Goal: Task Accomplishment & Management: Manage account settings

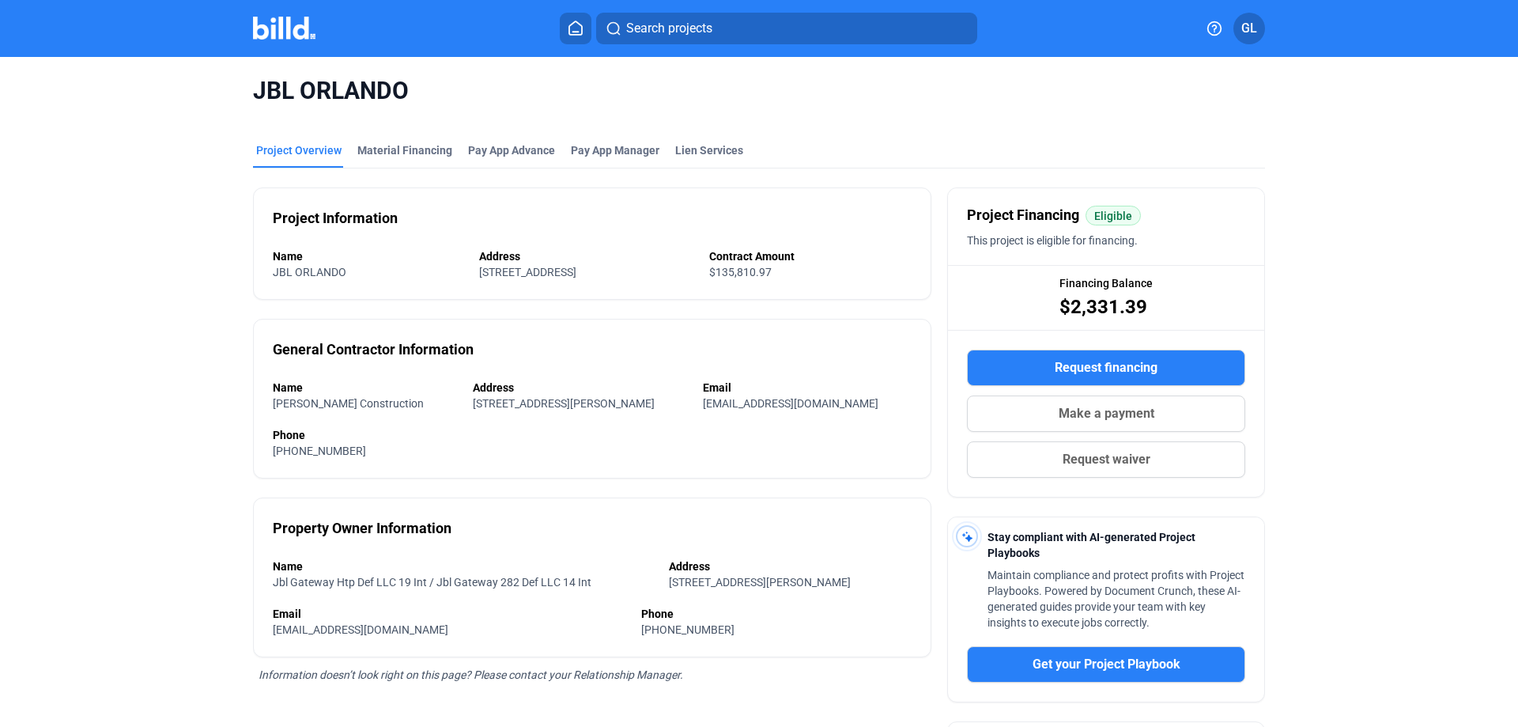
click at [280, 32] on img at bounding box center [284, 28] width 62 height 23
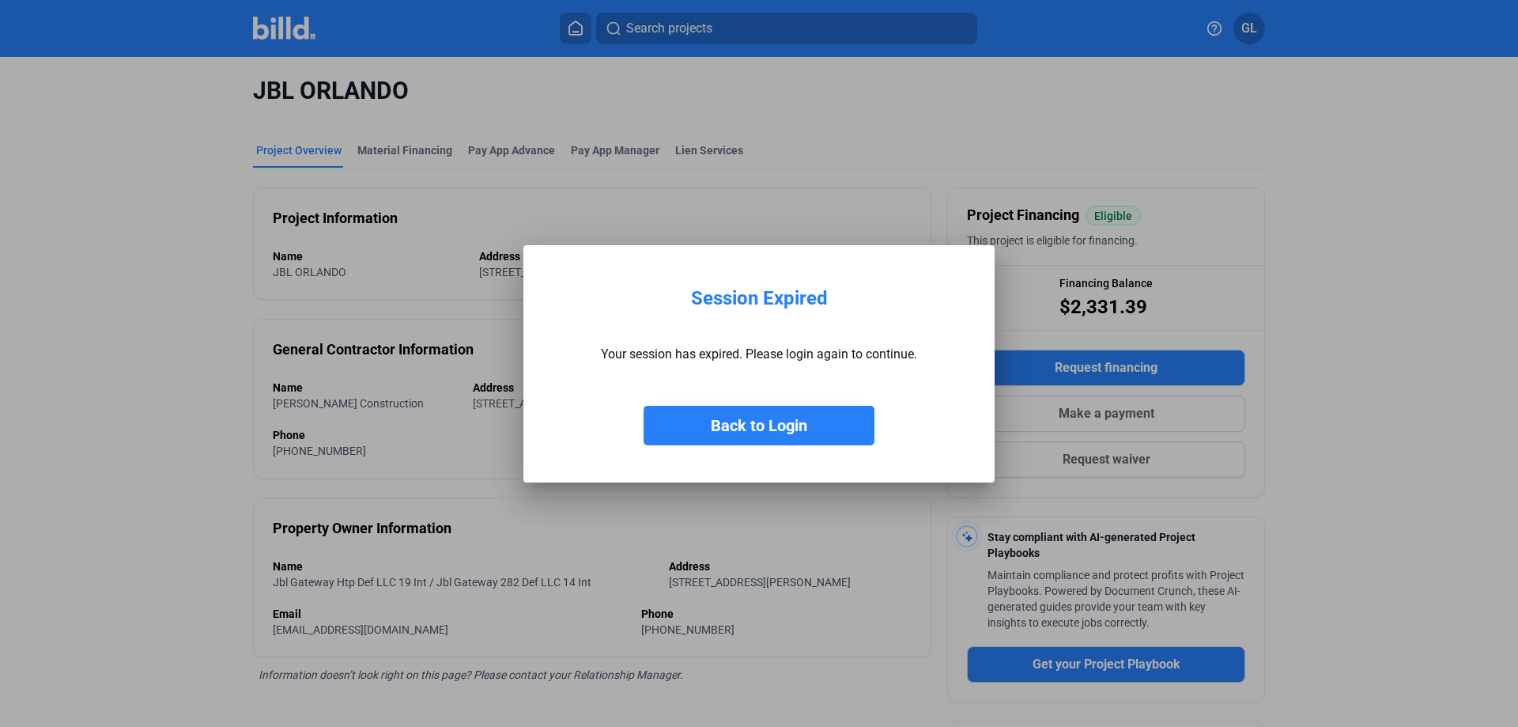
click at [777, 431] on button "Back to Login" at bounding box center [759, 426] width 231 height 40
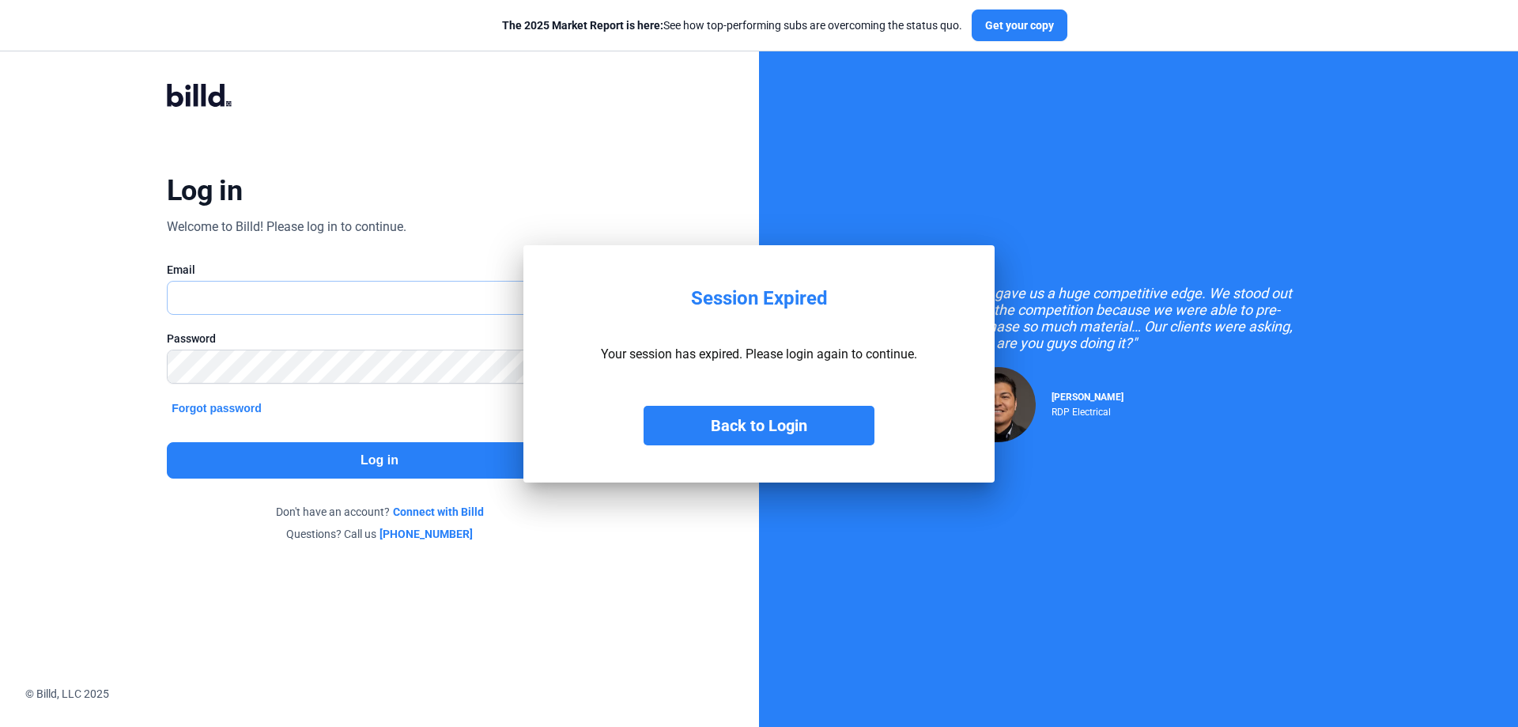
type input "[PERSON_NAME][EMAIL_ADDRESS][DOMAIN_NAME]"
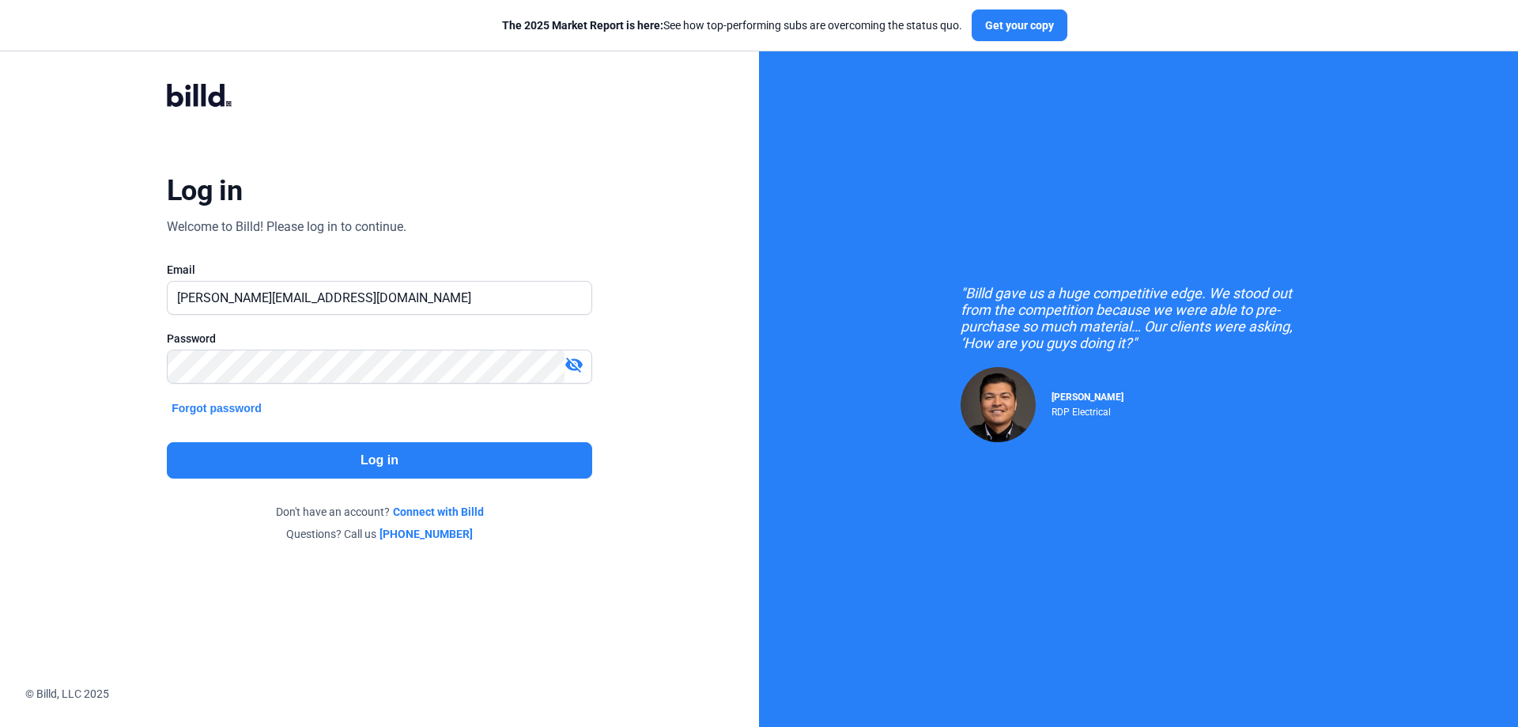
click at [436, 457] on button "Log in" at bounding box center [379, 460] width 425 height 36
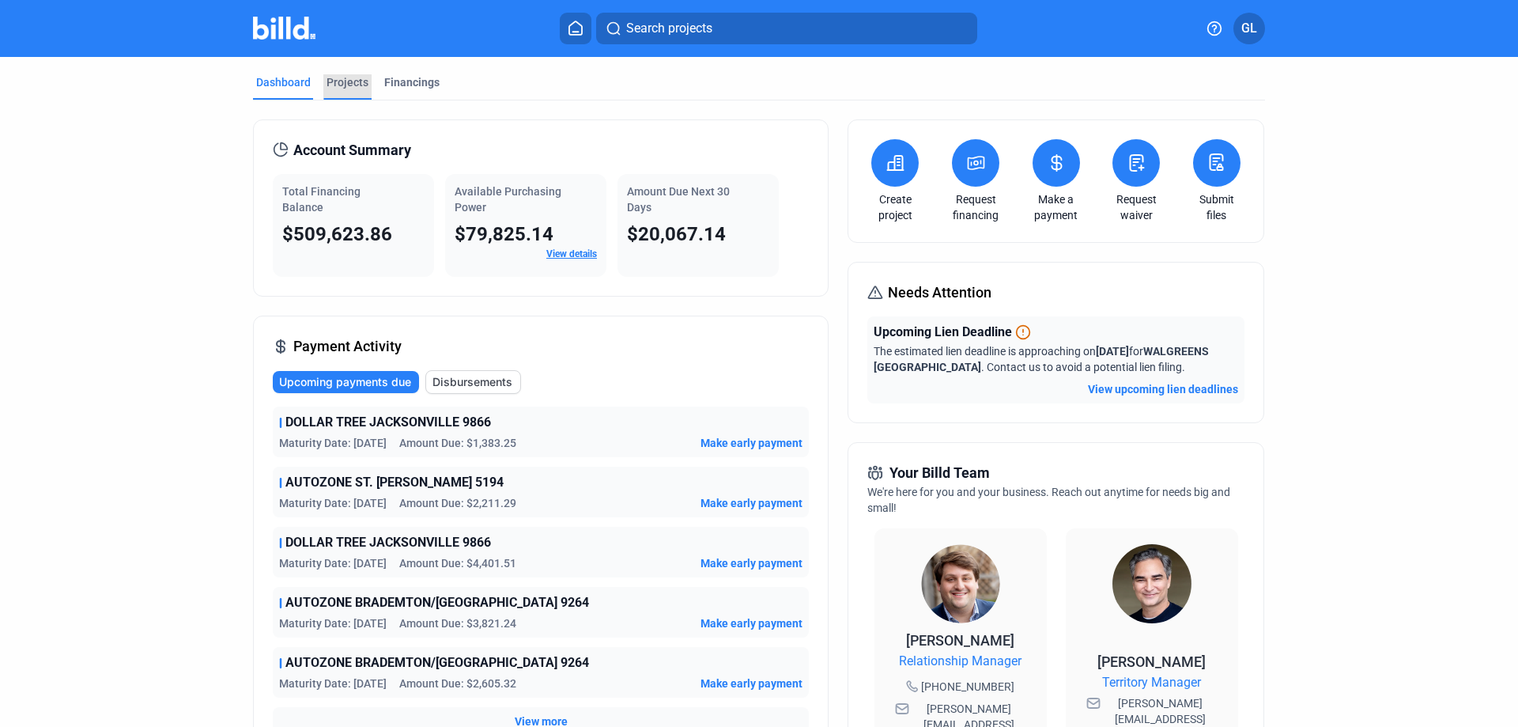
click at [346, 79] on div "Projects" at bounding box center [348, 82] width 42 height 16
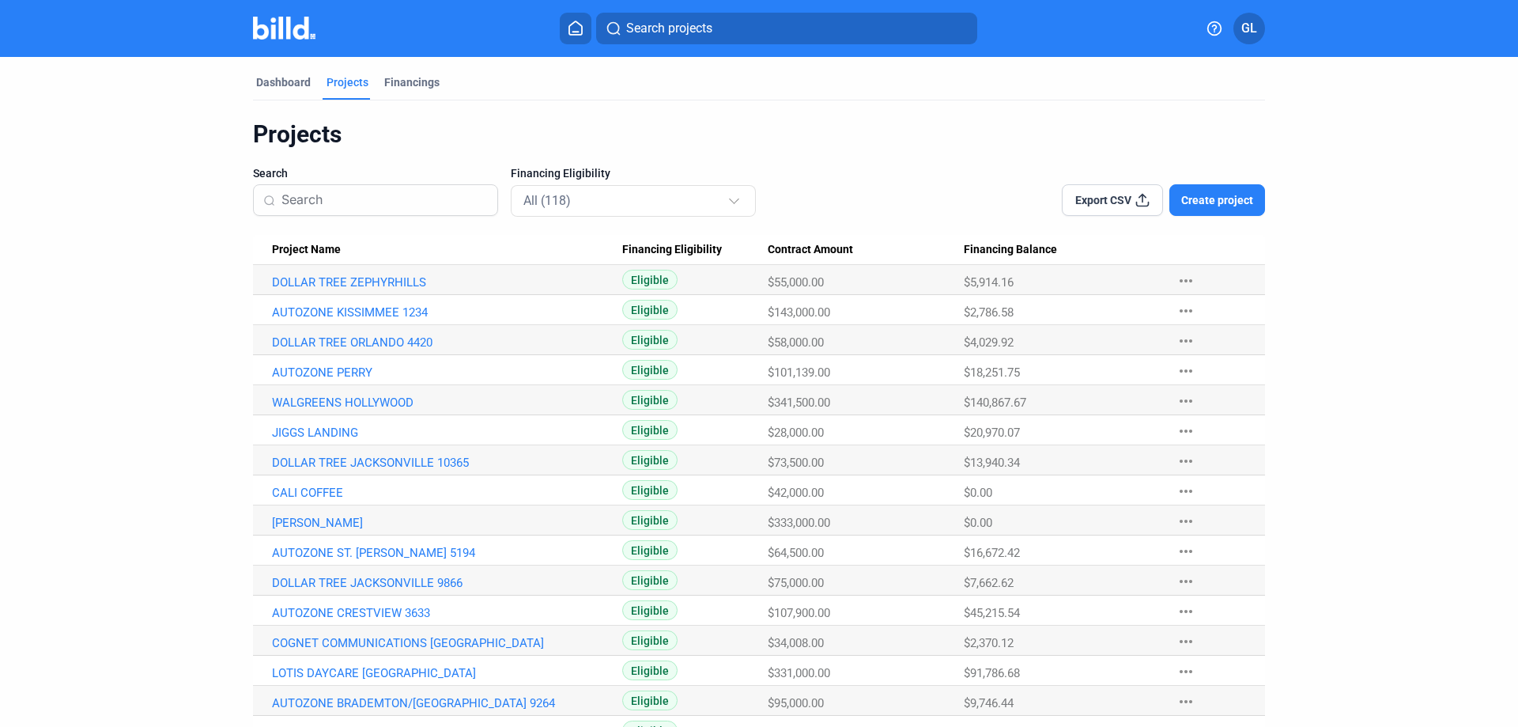
click at [366, 203] on input at bounding box center [384, 199] width 206 height 33
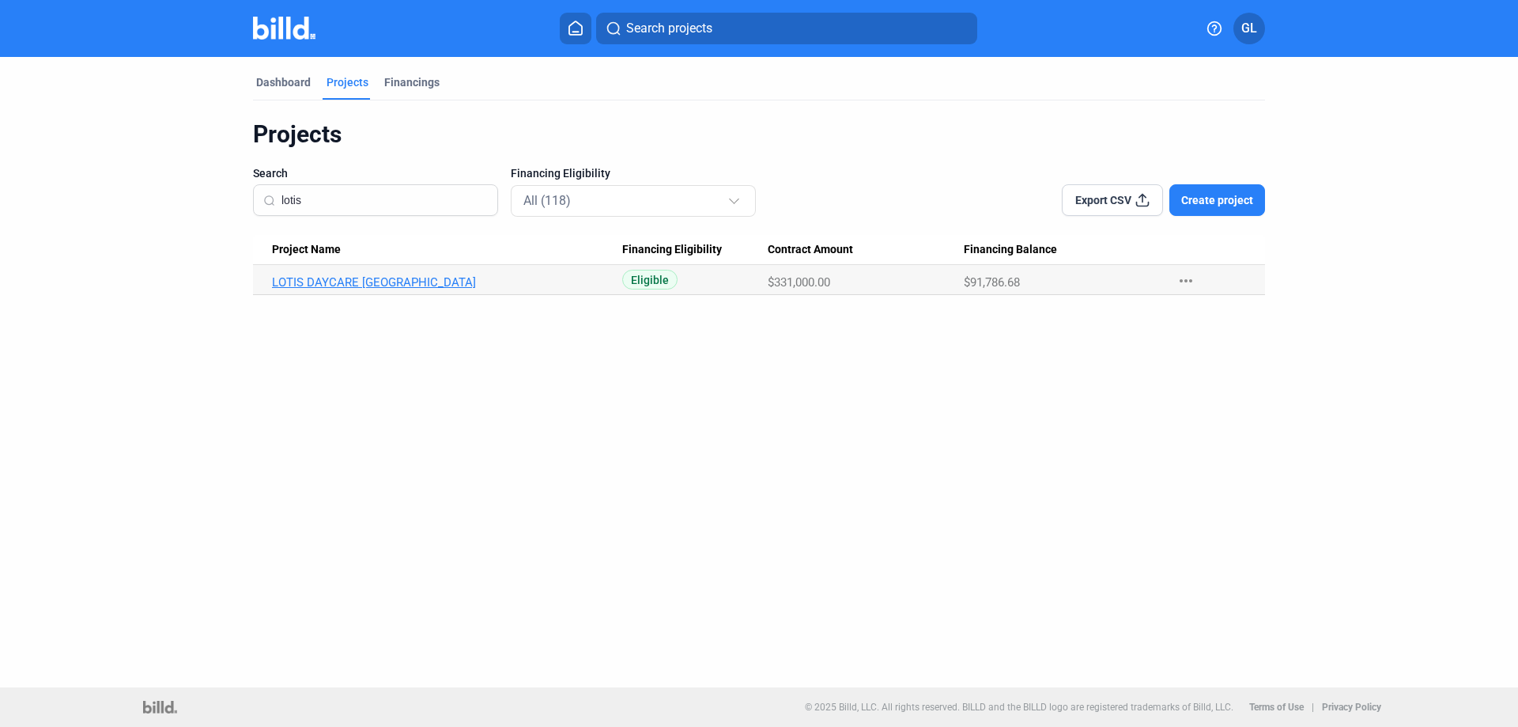
type input "lotis"
click at [372, 278] on link "LOTIS DAYCARE [GEOGRAPHIC_DATA]" at bounding box center [447, 282] width 350 height 14
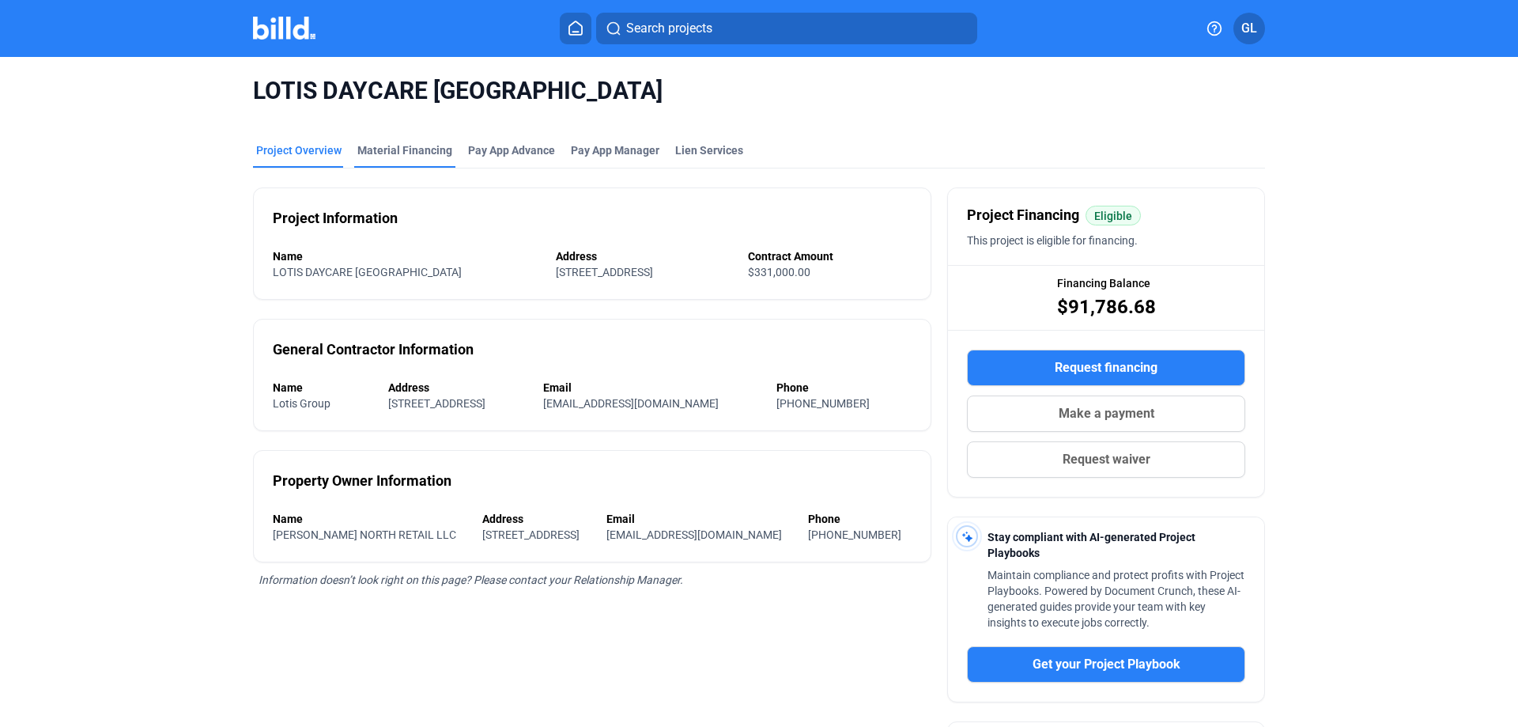
click at [388, 151] on div "Material Financing" at bounding box center [404, 150] width 95 height 16
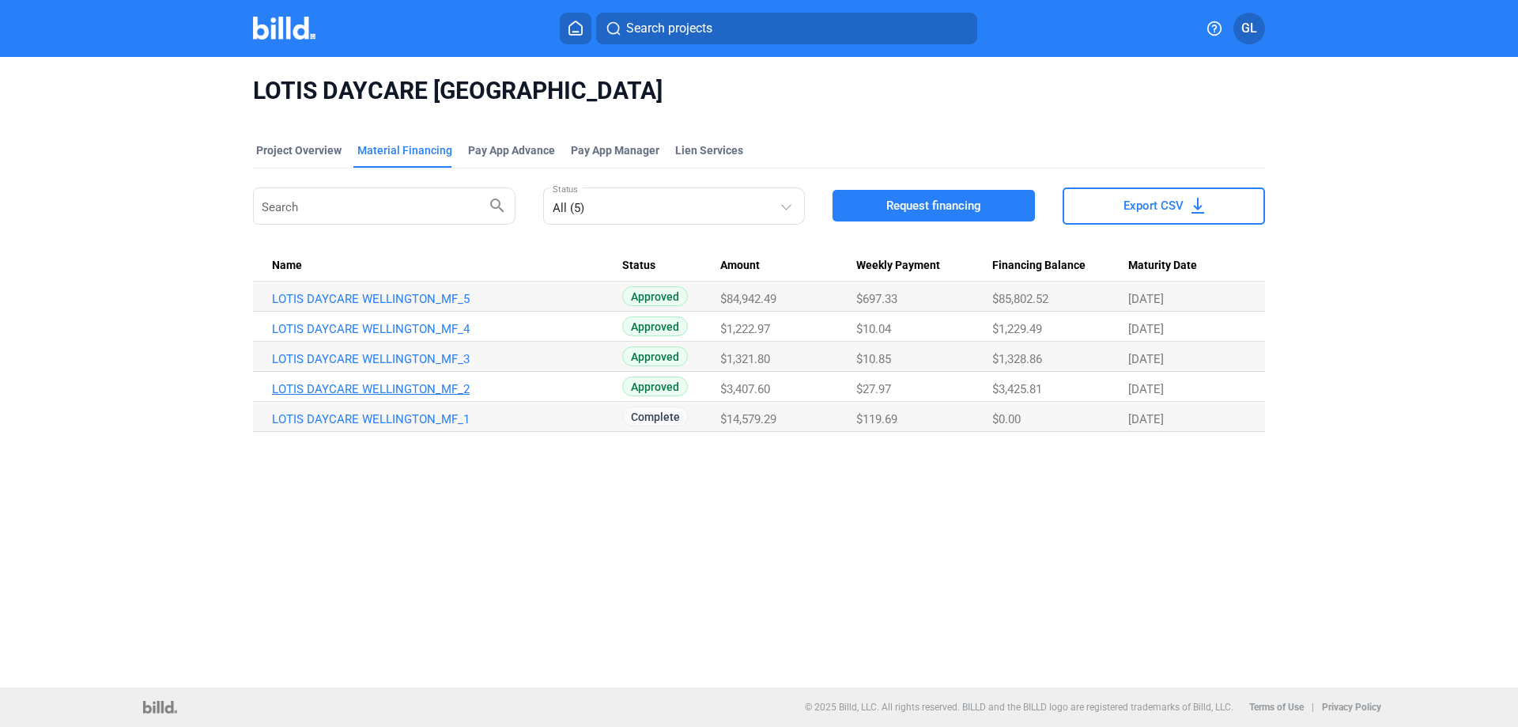
click at [328, 392] on link "LOTIS DAYCARE WELLINGTON_MF_2" at bounding box center [447, 389] width 350 height 14
